Goal: Task Accomplishment & Management: Manage account settings

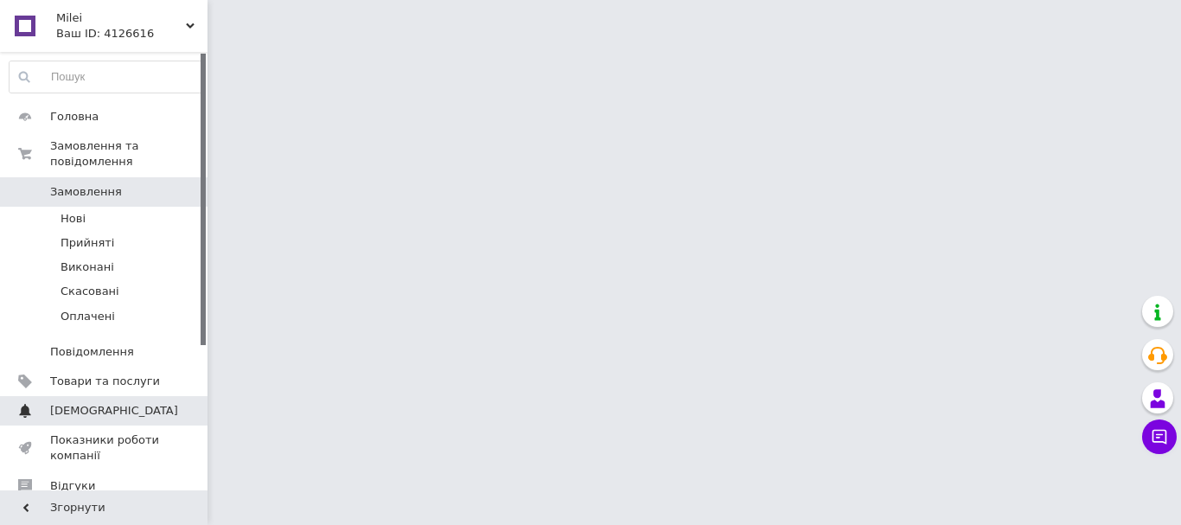
click at [120, 403] on span "[DEMOGRAPHIC_DATA]" at bounding box center [105, 411] width 110 height 16
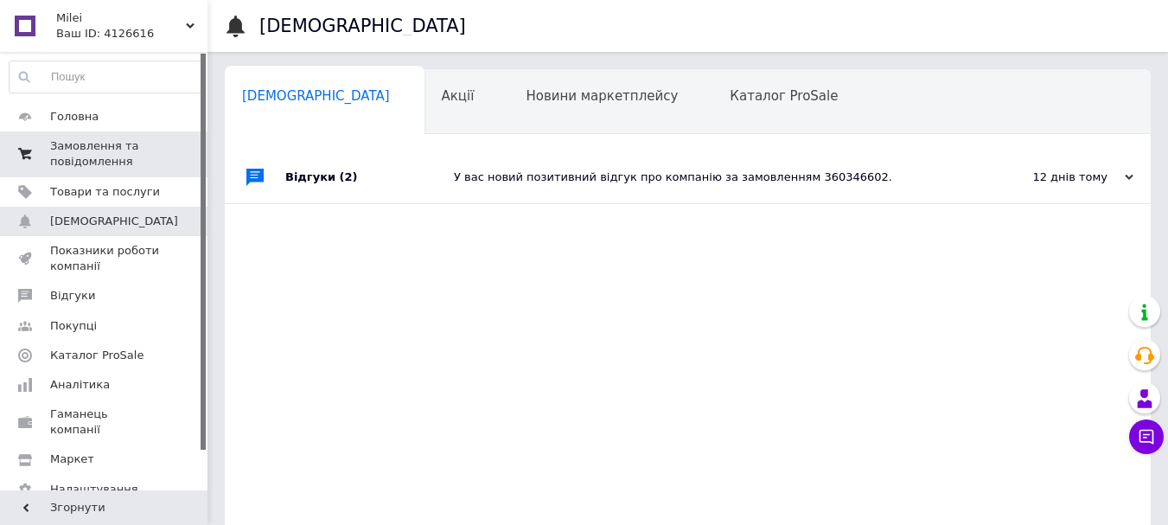
click at [94, 148] on span "Замовлення та повідомлення" at bounding box center [105, 153] width 110 height 31
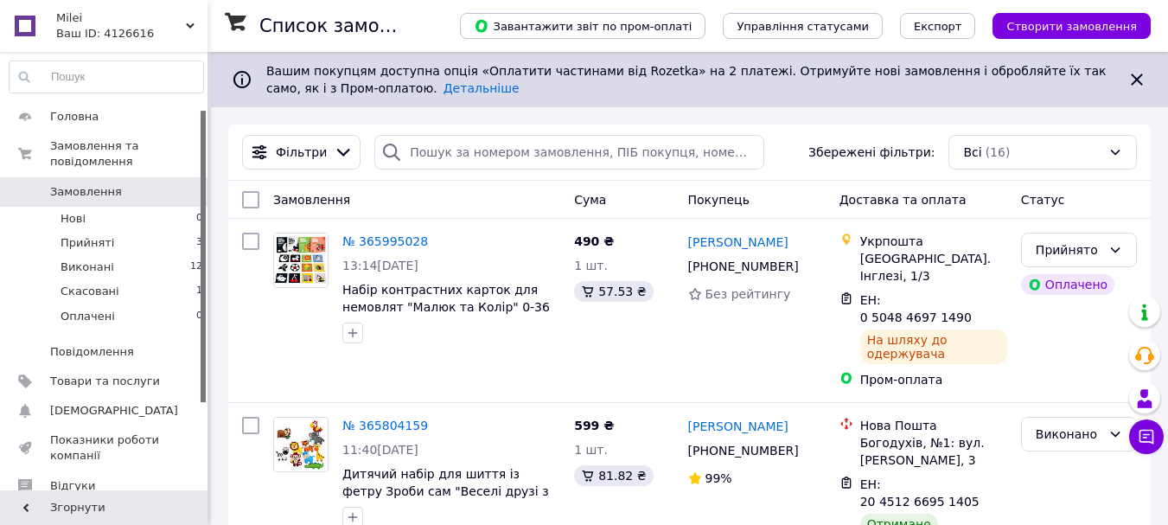
scroll to position [86, 0]
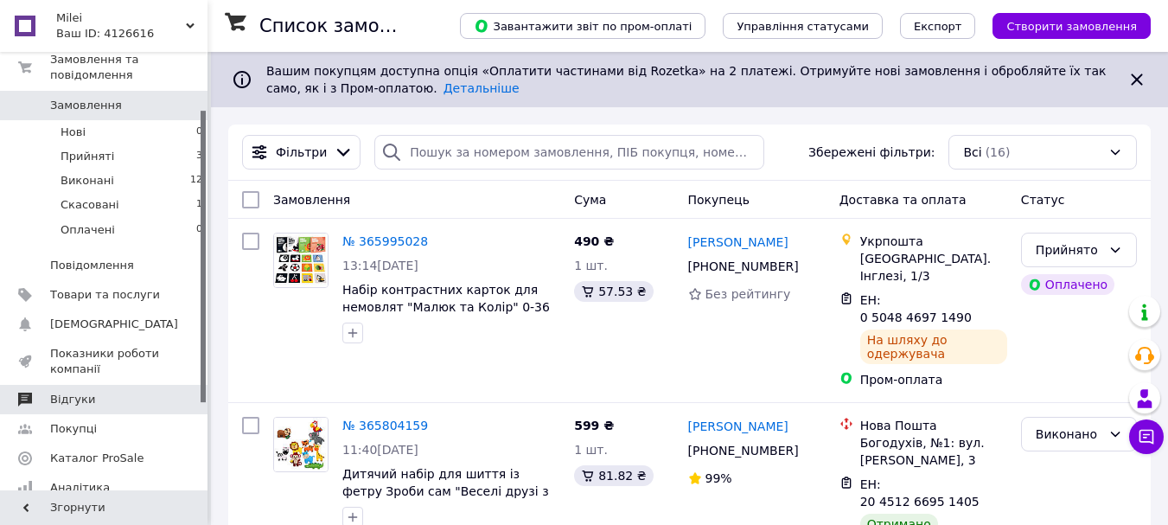
click at [86, 392] on span "Відгуки" at bounding box center [105, 400] width 110 height 16
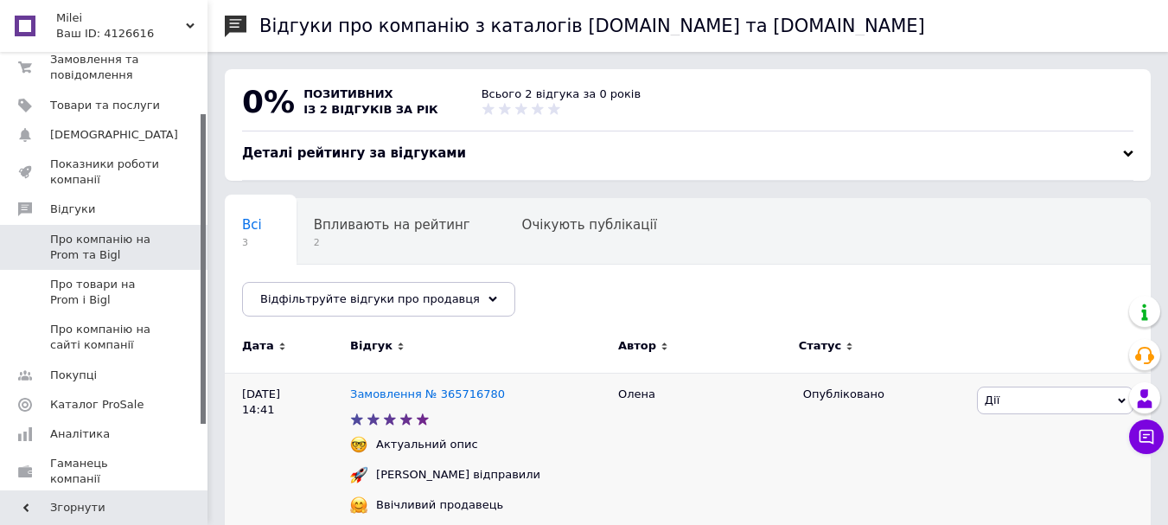
scroll to position [173, 0]
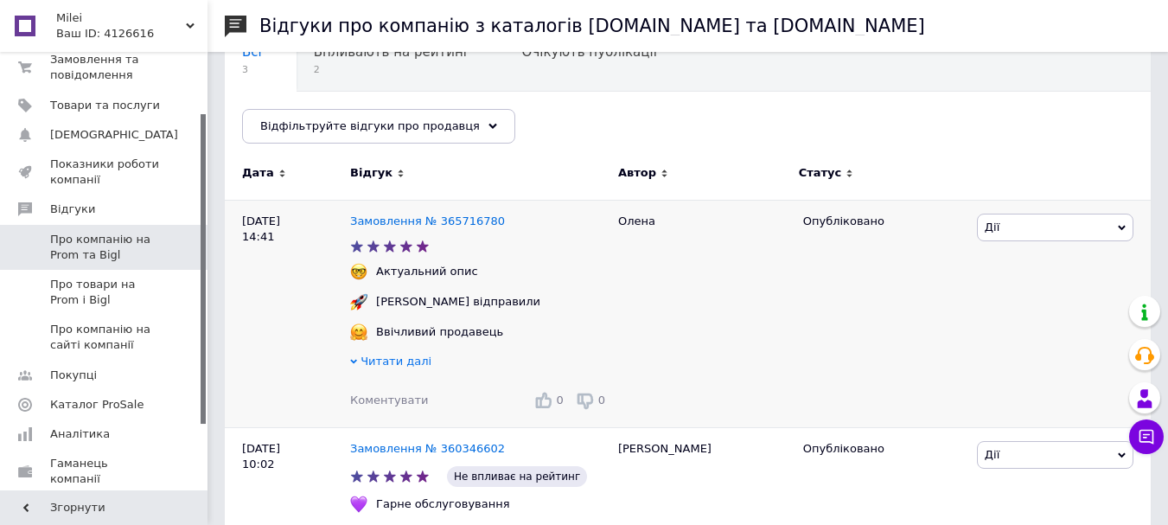
click at [382, 364] on span "Читати далі" at bounding box center [396, 361] width 71 height 13
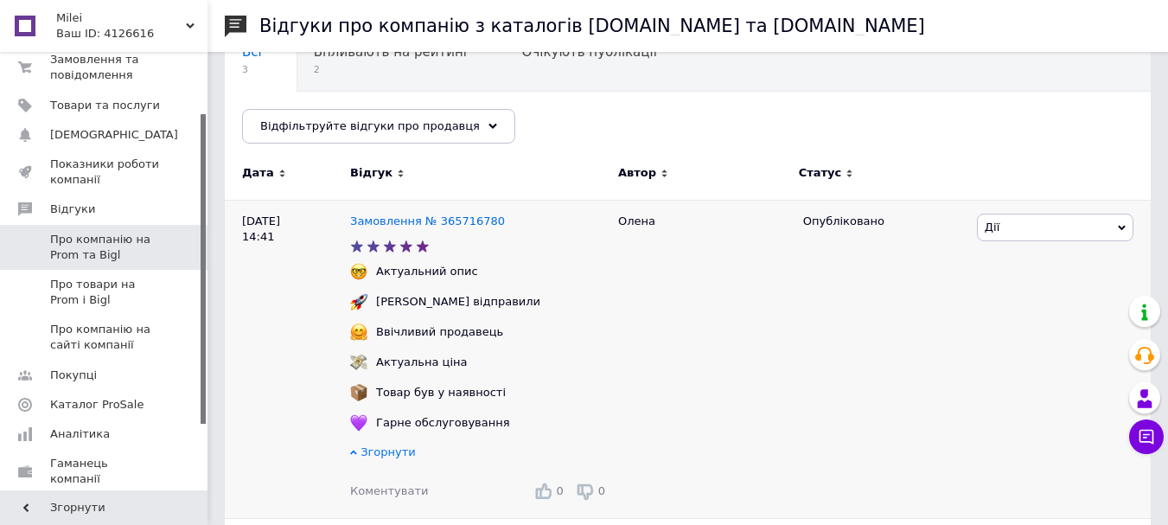
scroll to position [86, 0]
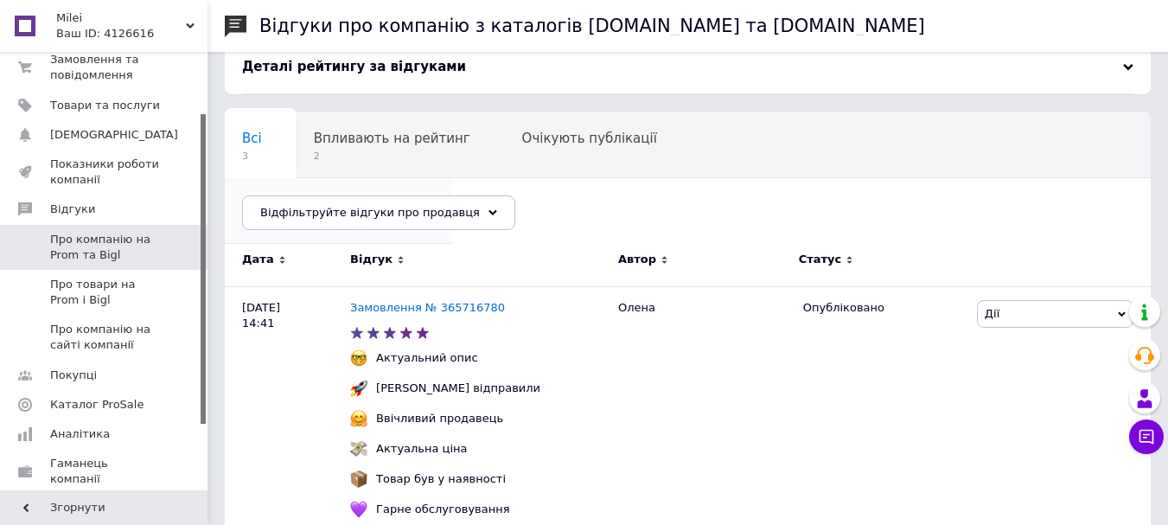
click at [418, 196] on span "Опубліковані без комен..." at bounding box center [330, 204] width 176 height 16
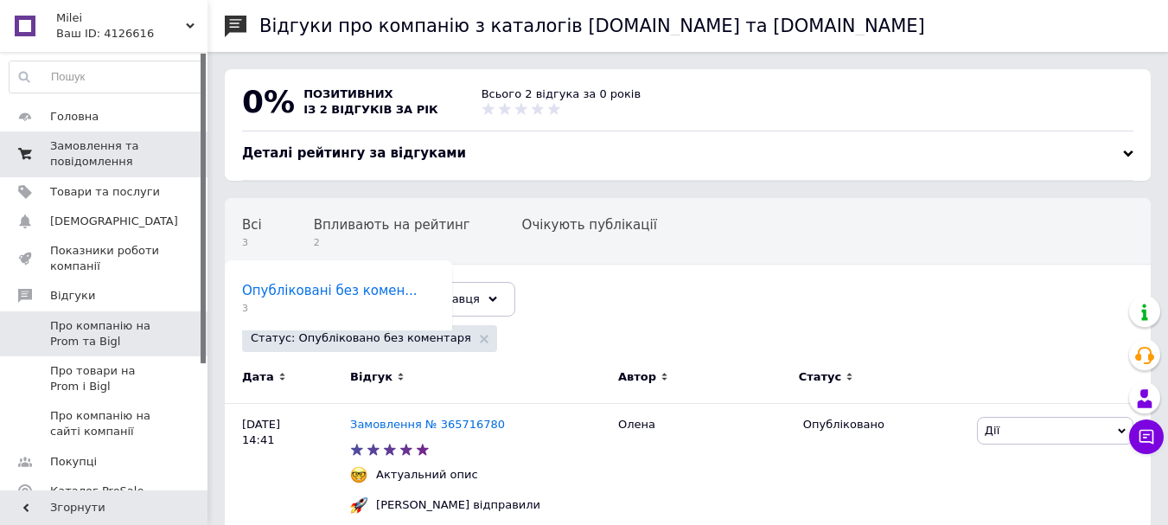
click at [86, 162] on span "Замовлення та повідомлення" at bounding box center [105, 153] width 110 height 31
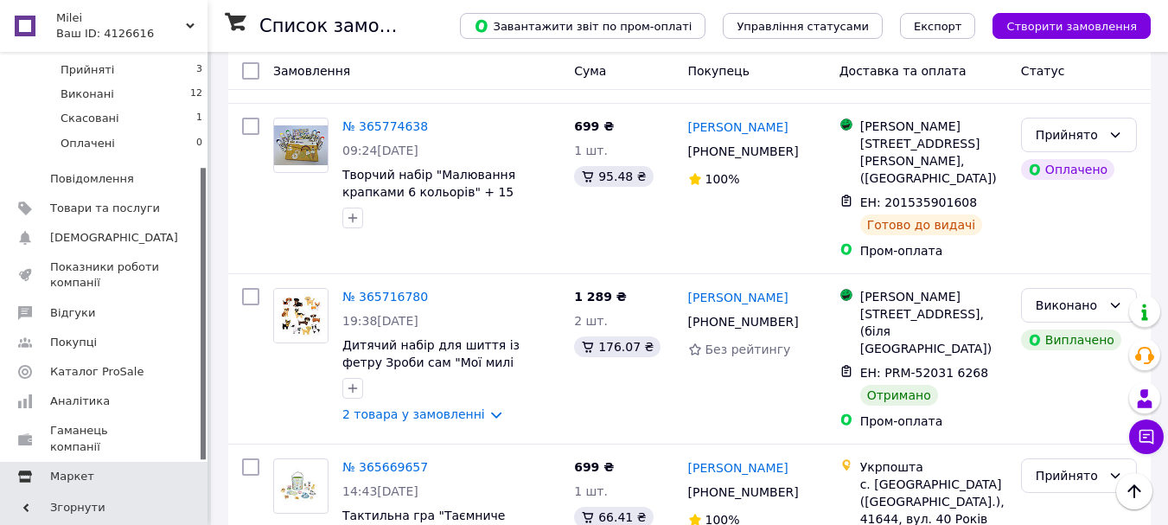
scroll to position [217, 0]
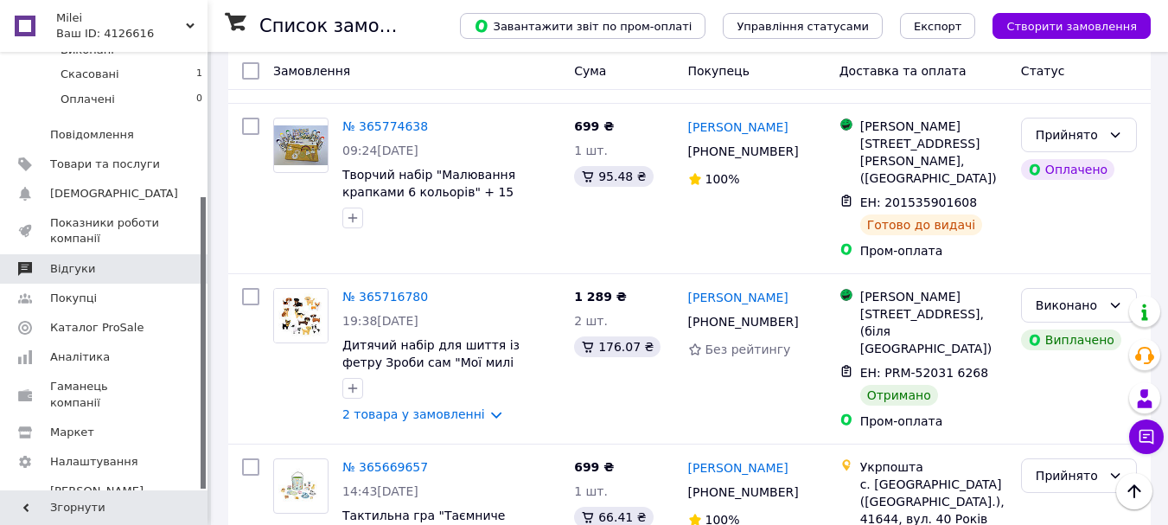
click at [73, 261] on span "Відгуки" at bounding box center [72, 269] width 45 height 16
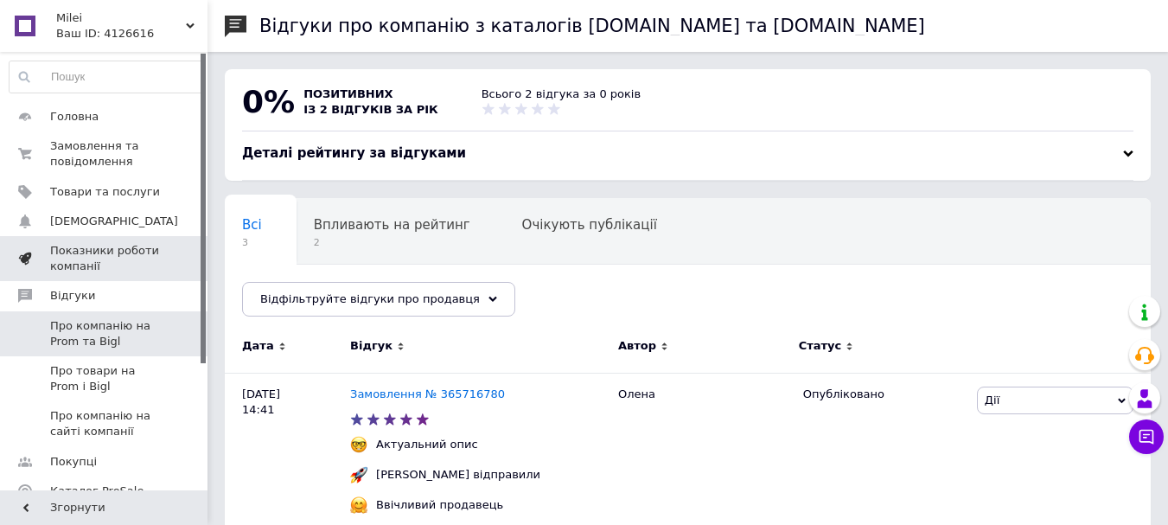
click at [125, 253] on span "Показники роботи компанії" at bounding box center [105, 258] width 110 height 31
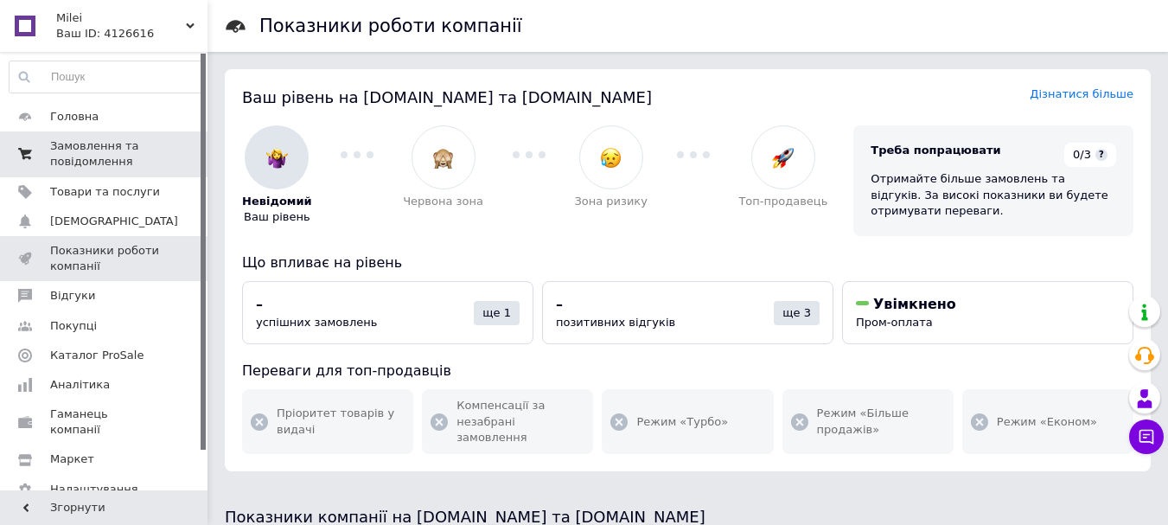
click at [86, 145] on span "Замовлення та повідомлення" at bounding box center [105, 153] width 110 height 31
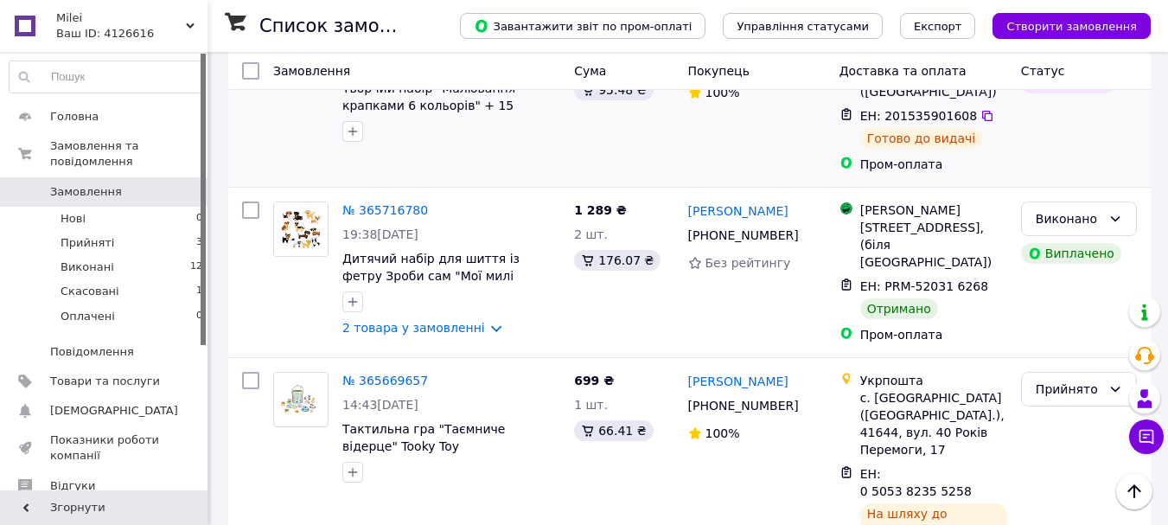
scroll to position [865, 0]
